Goal: Task Accomplishment & Management: Use online tool/utility

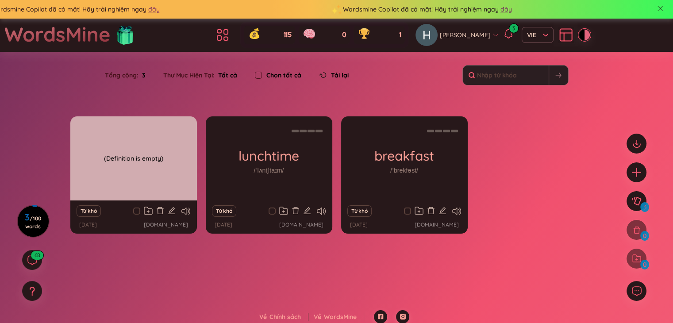
click at [158, 174] on div "(Definition is empty)" at bounding box center [134, 159] width 118 height 80
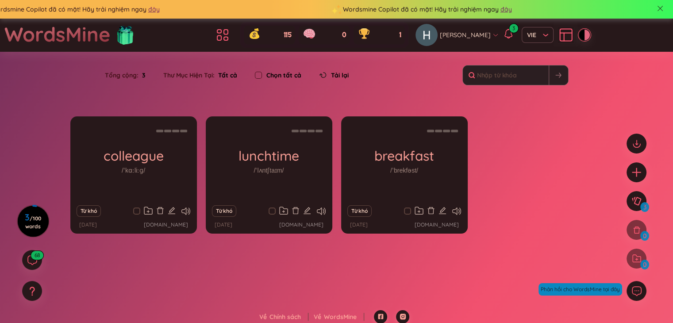
click at [189, 215] on div "Từ khó" at bounding box center [134, 211] width 118 height 12
click at [188, 213] on icon at bounding box center [186, 212] width 9 height 8
click at [324, 209] on icon at bounding box center [321, 212] width 9 height 8
click at [457, 210] on icon at bounding box center [456, 212] width 9 height 8
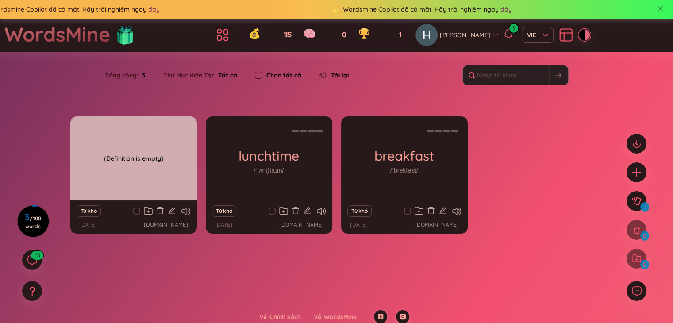
click at [160, 160] on div "(Definition is empty)" at bounding box center [134, 159] width 118 height 80
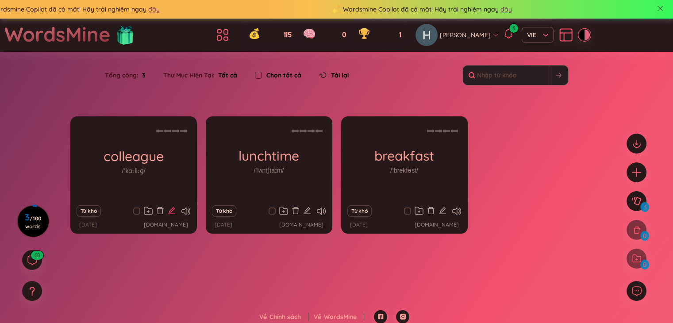
click at [174, 209] on icon "edit" at bounding box center [171, 210] width 7 height 7
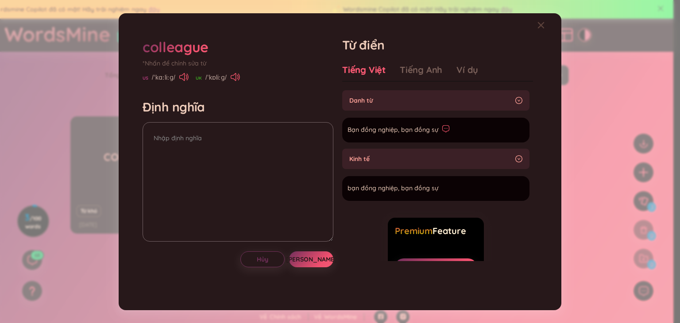
click at [442, 131] on icon at bounding box center [446, 129] width 8 height 8
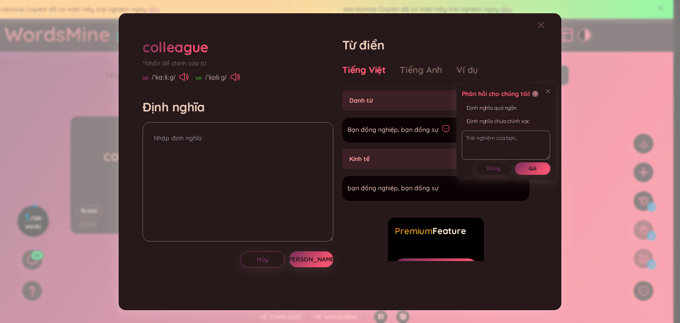
click at [388, 137] on li "Bạn đồng nghiệp, bạn đồng sự Thêm" at bounding box center [435, 130] width 187 height 25
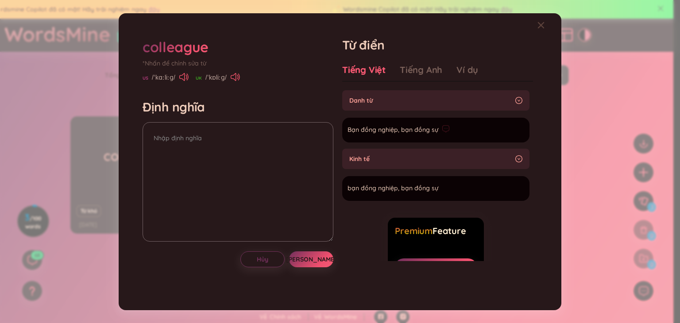
click at [372, 130] on span "Bạn đồng nghiệp, bạn đồng sự" at bounding box center [393, 130] width 91 height 11
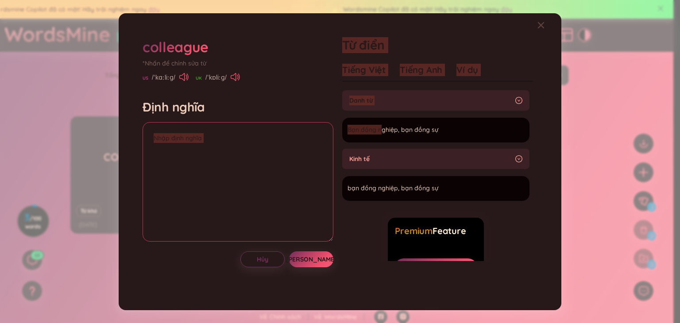
drag, startPoint x: 382, startPoint y: 123, endPoint x: 211, endPoint y: 174, distance: 178.4
click at [211, 174] on div "colleague *Nhấn để chỉnh sửa từ US /ˈkɑːliːɡ/ UK /ˈkɒliːɡ/ Định nghĩa Hủy Lưu T…" at bounding box center [340, 162] width 404 height 258
click at [251, 172] on textarea at bounding box center [238, 182] width 191 height 120
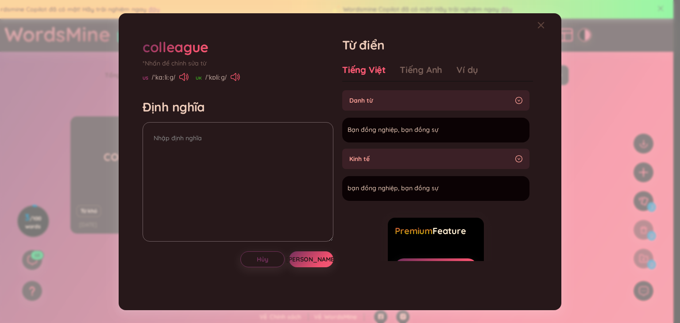
click at [441, 154] on span "Kinh tế" at bounding box center [430, 159] width 162 height 10
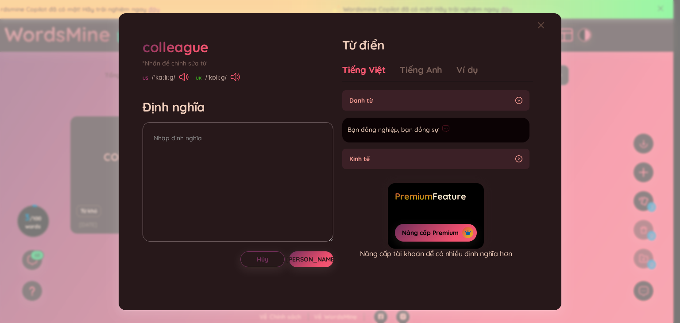
click at [383, 128] on span "Bạn đồng nghiệp, bạn đồng sự" at bounding box center [393, 130] width 91 height 11
click at [406, 162] on span "Kinh tế" at bounding box center [430, 159] width 162 height 10
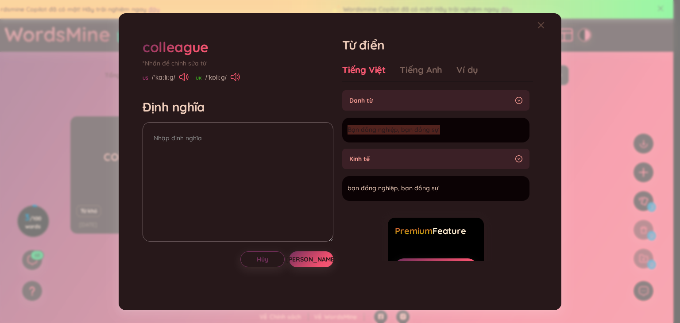
drag, startPoint x: 449, startPoint y: 128, endPoint x: 338, endPoint y: 138, distance: 111.1
click at [338, 138] on div "colleague *Nhấn để chỉnh sửa từ US /ˈkɑːliːɡ/ UK /ˈkɒliːɡ/ Định nghĩa Hủy Lưu T…" at bounding box center [340, 162] width 404 height 258
copy section "Bạn đồng nghiệp, bạn đồng sự Thêm"
click at [251, 155] on textarea at bounding box center [238, 182] width 191 height 120
paste textarea "Bạn đồng nghiệp, bạn đồng sự"
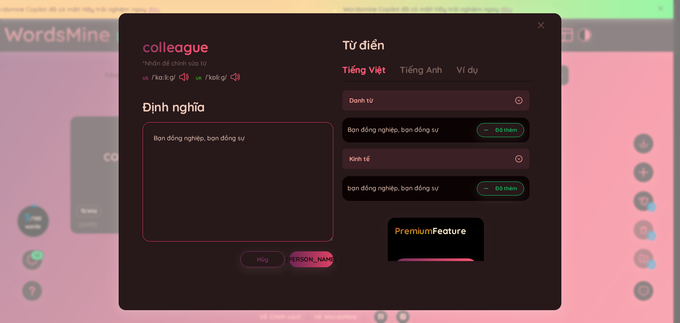
type textarea "Bạn đồng nghiệp, bạn đồng sự"
click at [304, 262] on button "Lưu" at bounding box center [311, 259] width 44 height 16
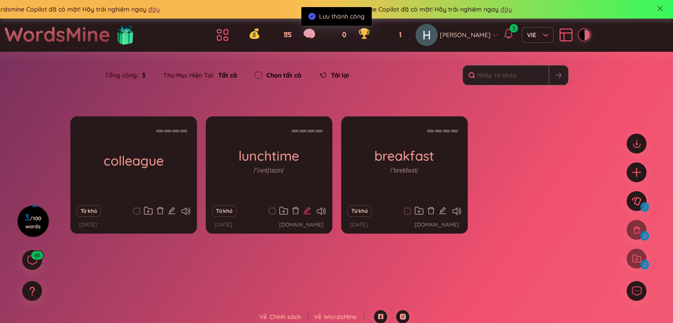
click at [308, 209] on icon "edit" at bounding box center [307, 210] width 7 height 7
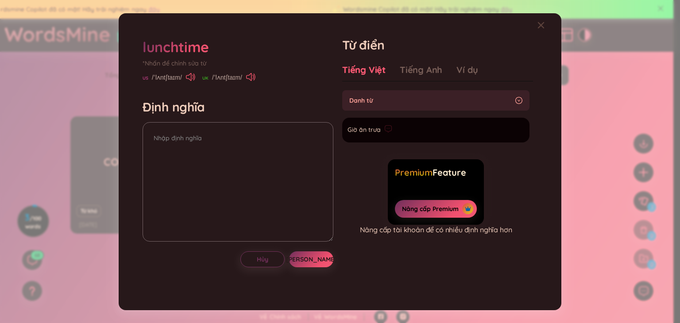
click at [396, 133] on li "Giờ ăn trưa Thêm" at bounding box center [435, 130] width 187 height 25
drag, startPoint x: 485, startPoint y: 131, endPoint x: 360, endPoint y: 163, distance: 129.2
click at [360, 163] on section "Danh từ Giờ ăn trưa Thêm Premium Feature Nâng cấp Premium Nâng cấp tài khoản để…" at bounding box center [437, 175] width 191 height 171
click at [356, 130] on span "Giờ ăn trưa" at bounding box center [364, 130] width 33 height 11
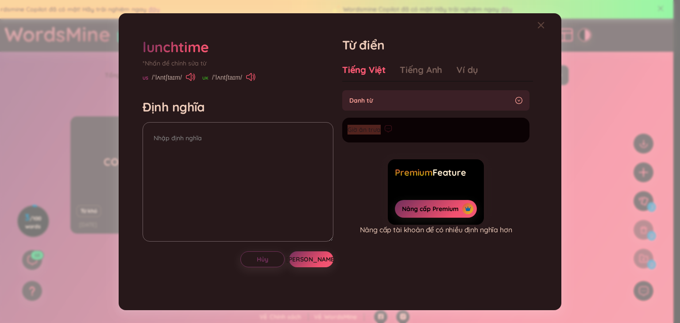
drag, startPoint x: 380, startPoint y: 133, endPoint x: 343, endPoint y: 131, distance: 37.2
click at [343, 131] on li "Giờ ăn trưa Thêm" at bounding box center [435, 130] width 187 height 25
copy span "Giờ ăn trưa"
paste textarea "Giờ ăn trưa"
click at [256, 146] on textarea "Giờ ăn trưa" at bounding box center [238, 182] width 191 height 120
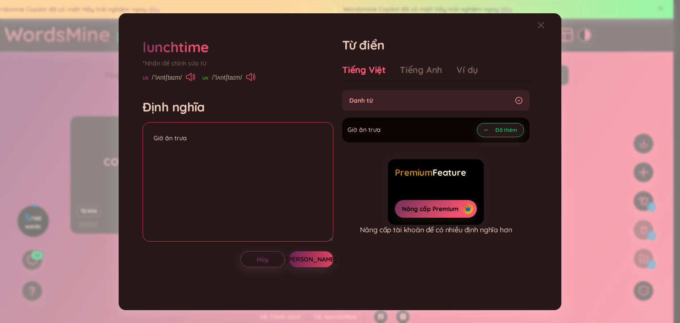
type textarea "Giờ ăn trưa"
click at [309, 258] on span "Lưu" at bounding box center [311, 259] width 51 height 9
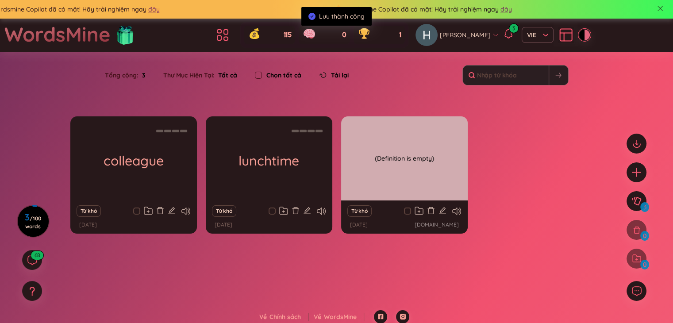
click at [387, 170] on div "breakfast /ˈbrekfəst/" at bounding box center [404, 158] width 127 height 84
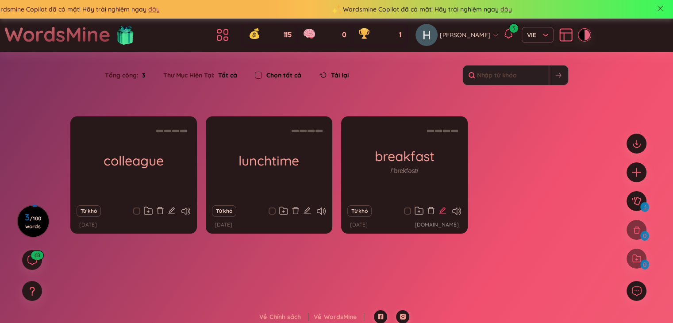
click at [445, 210] on icon "edit" at bounding box center [443, 211] width 8 height 8
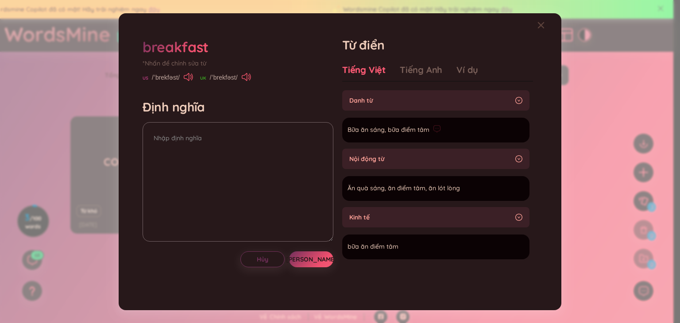
click at [491, 125] on li "Bữa ăn sáng, bữa điểm tâm Thêm" at bounding box center [435, 130] width 187 height 25
click at [230, 152] on textarea at bounding box center [238, 182] width 191 height 120
drag, startPoint x: 346, startPoint y: 130, endPoint x: 430, endPoint y: 131, distance: 84.6
click at [430, 131] on li "Bữa ăn sáng, bữa điểm tâm Thêm" at bounding box center [435, 130] width 187 height 25
copy section "Bữa ăn sáng, bữa điểm tâm Thêm"
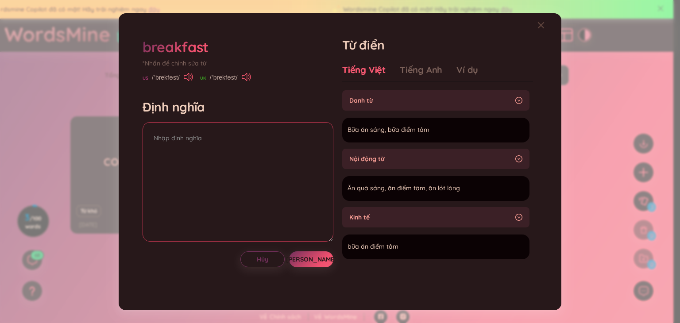
paste textarea "Bữa ăn sáng, bữa điểm tâm"
click at [201, 153] on textarea "Bữa ăn sáng, bữa điểm tâm" at bounding box center [238, 182] width 191 height 120
click at [252, 176] on textarea "Bữa ăn sáng, bữa điểm tâm" at bounding box center [238, 182] width 191 height 120
type textarea "Bữa ăn sáng, bữa điểm tâm"
click at [306, 252] on button "Lưu" at bounding box center [311, 259] width 44 height 16
